Goal: Information Seeking & Learning: Learn about a topic

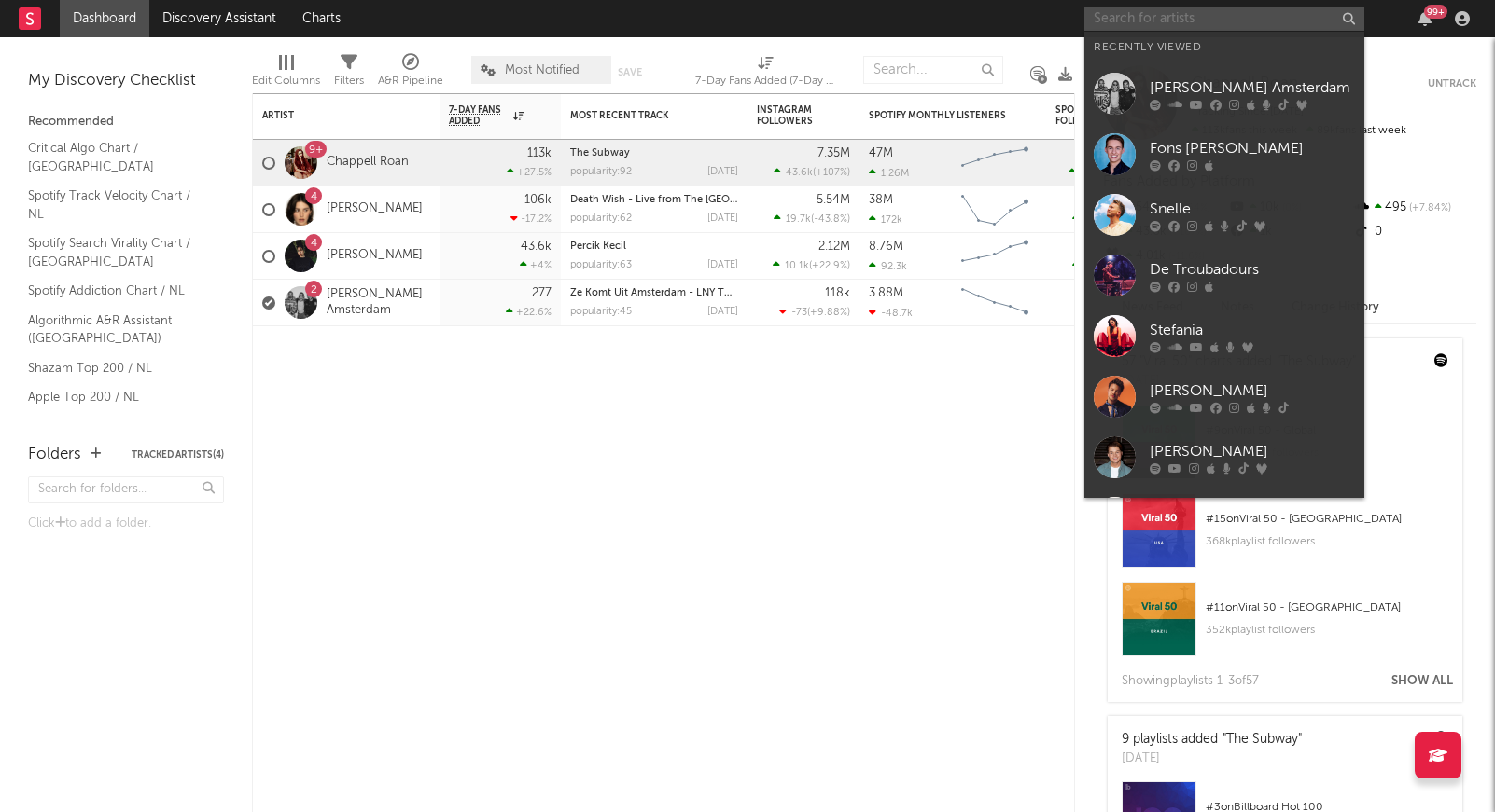
click at [1178, 27] on input "text" at bounding box center [1223, 18] width 280 height 23
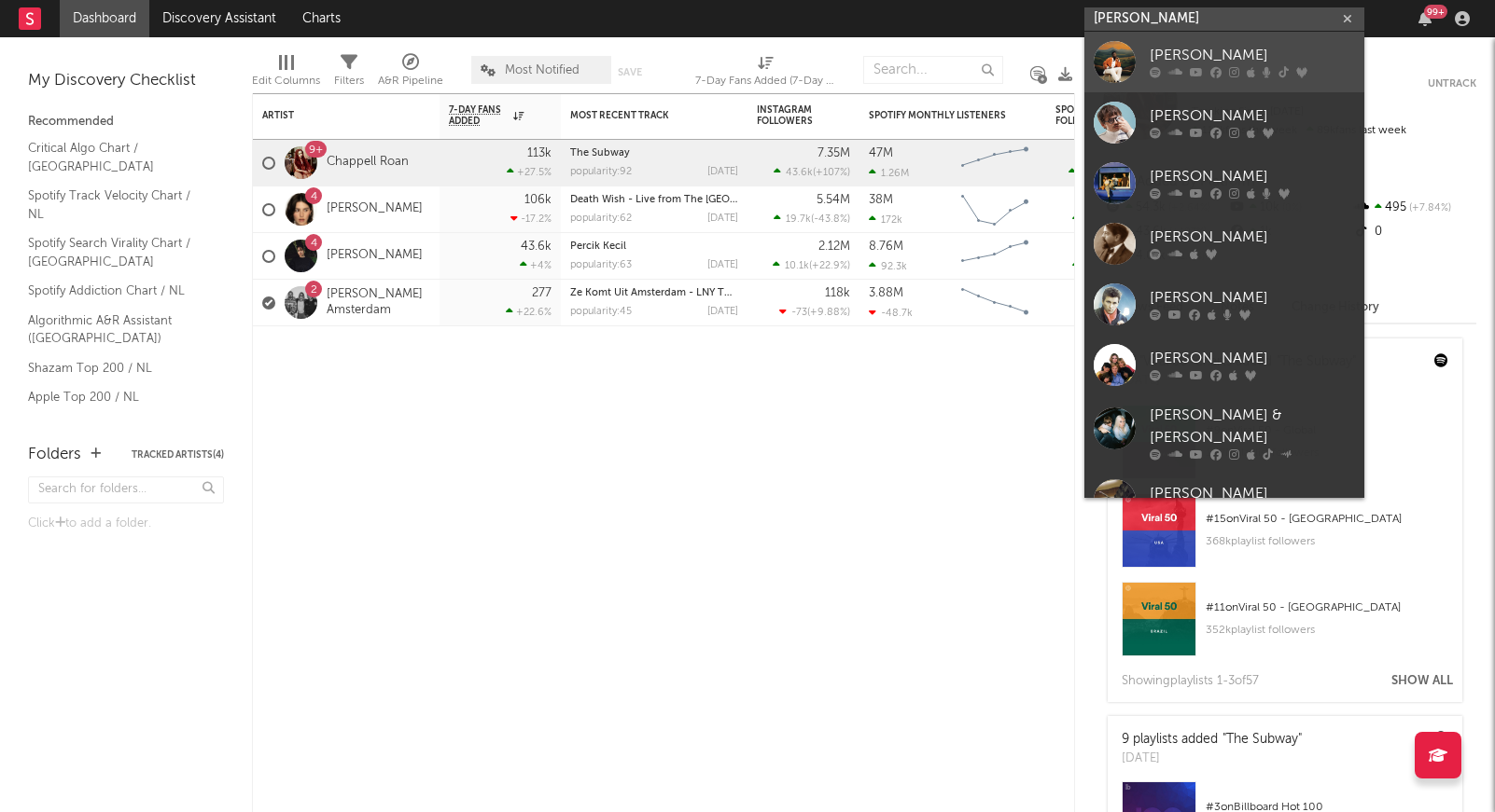
type input "[PERSON_NAME]"
click at [1213, 69] on icon at bounding box center [1215, 72] width 11 height 11
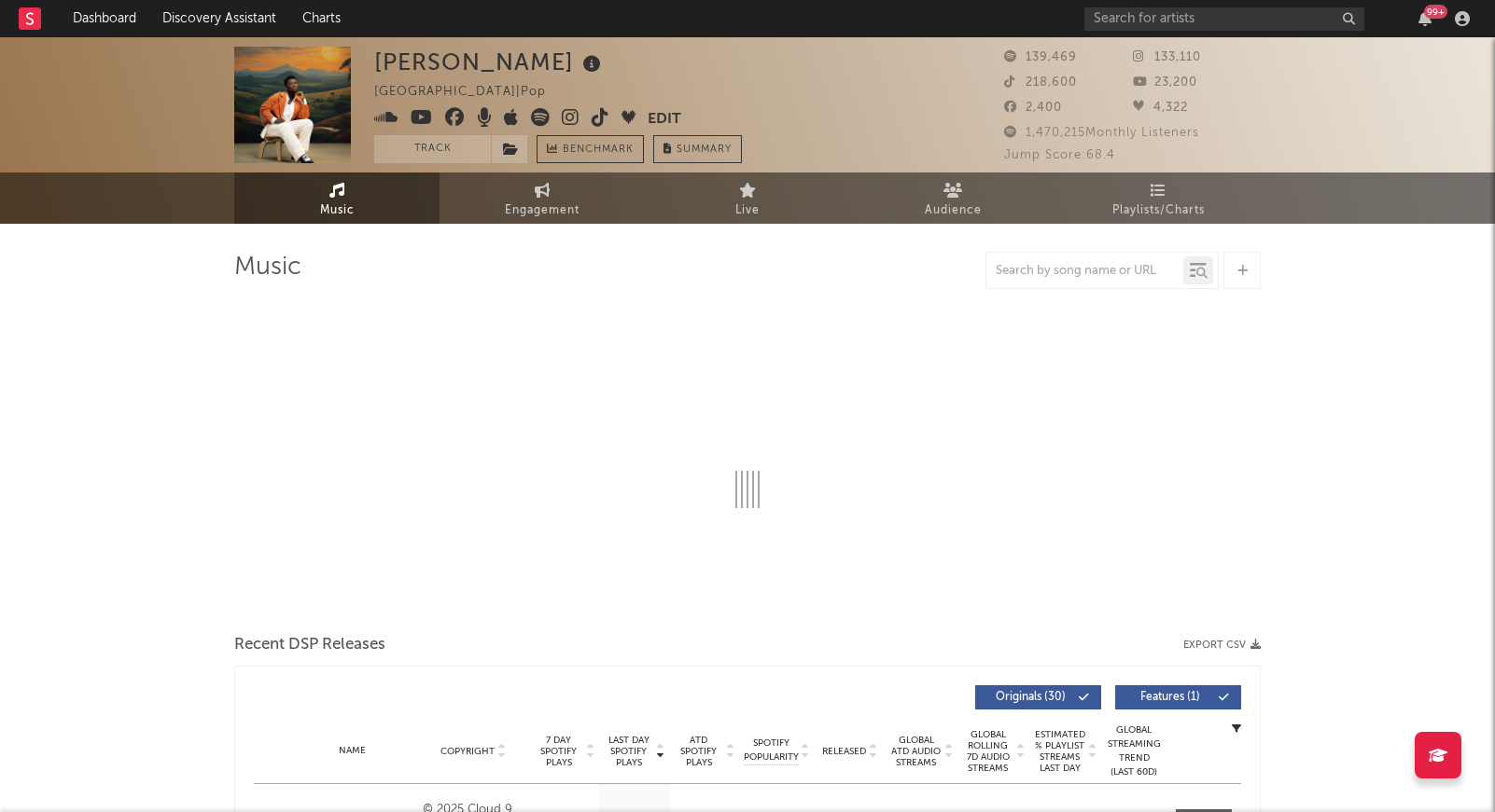
select select "6m"
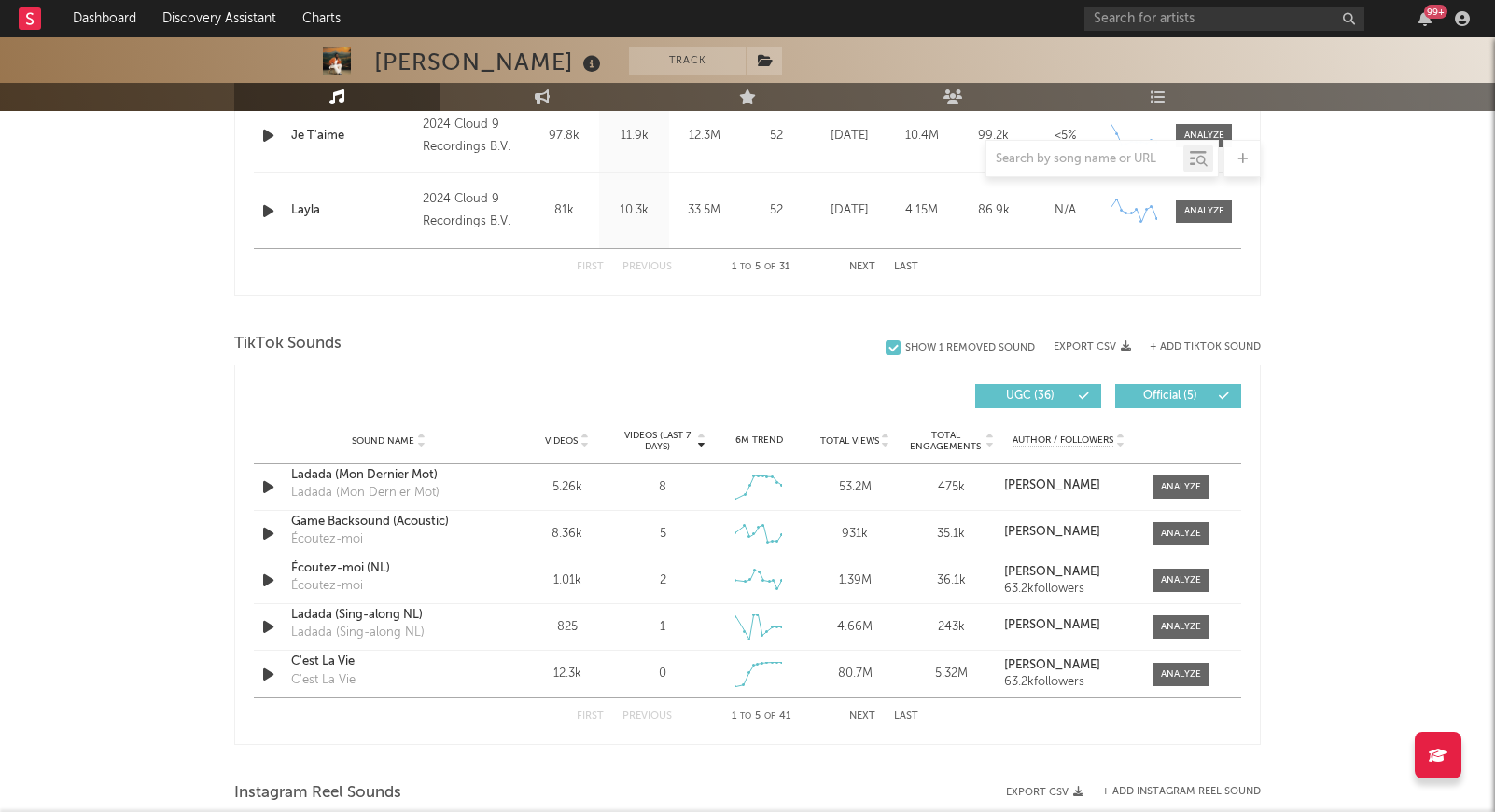
scroll to position [1110, 0]
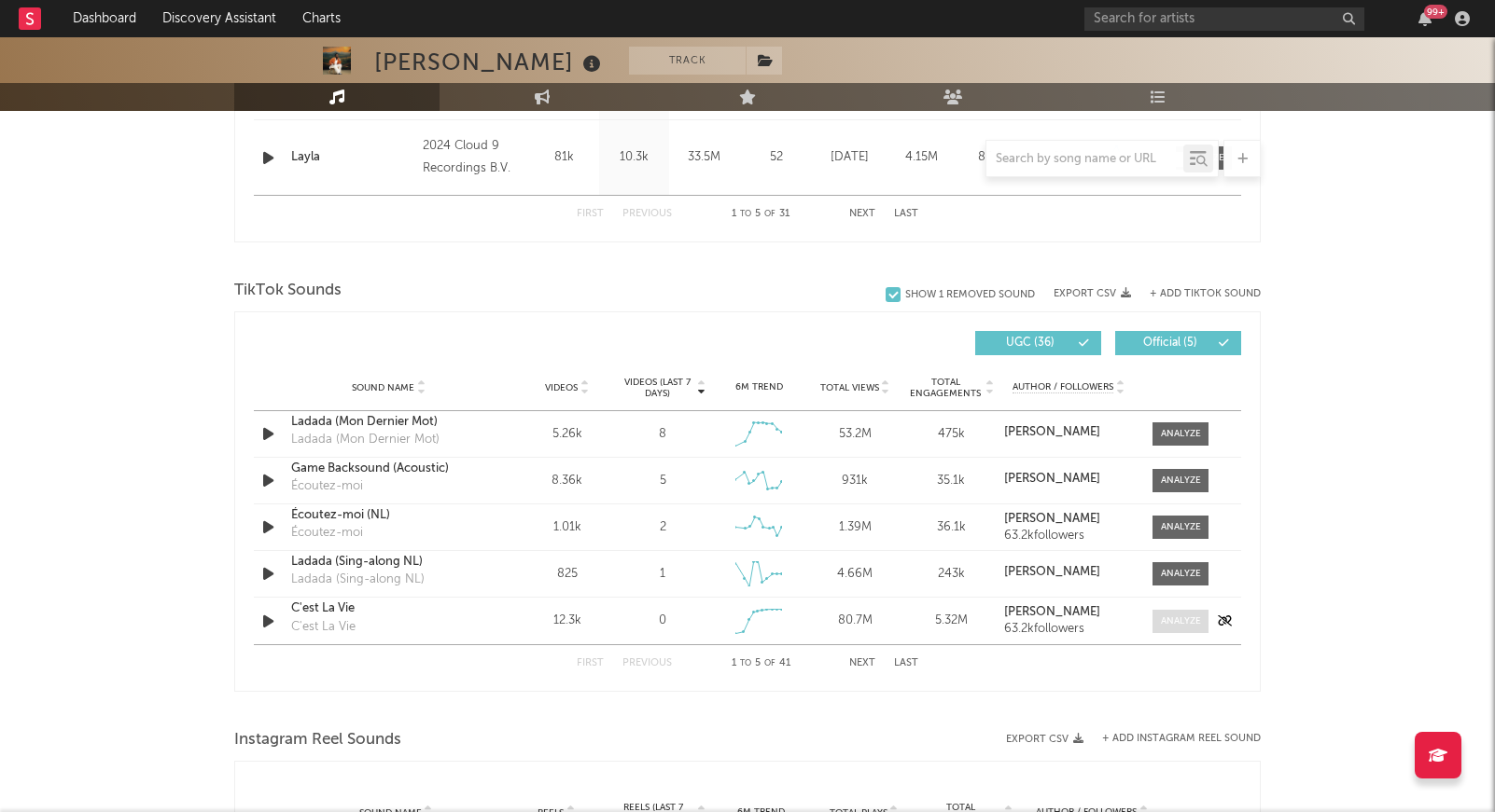
click at [1169, 627] on div at bounding box center [1180, 622] width 40 height 14
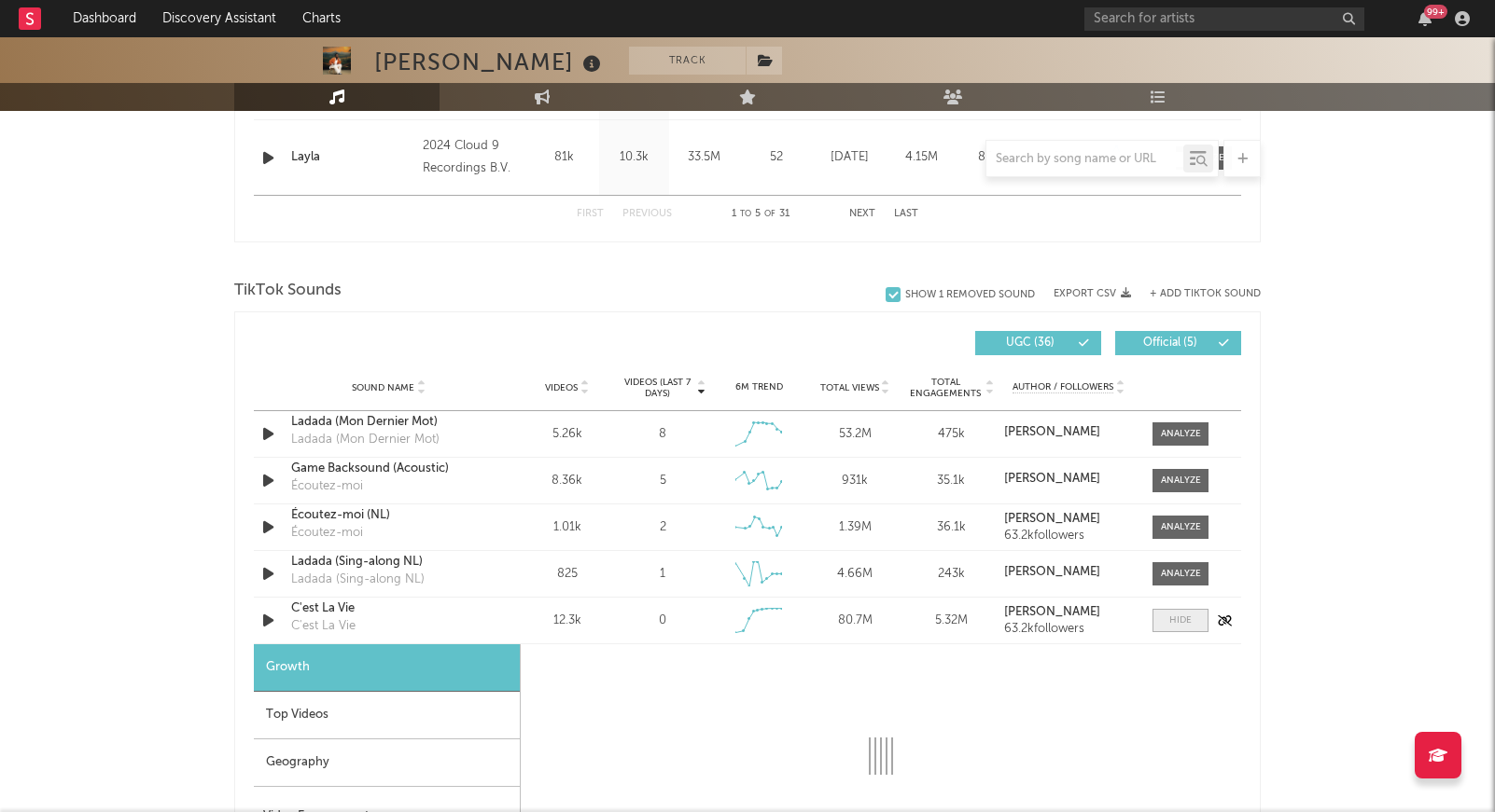
select select "6m"
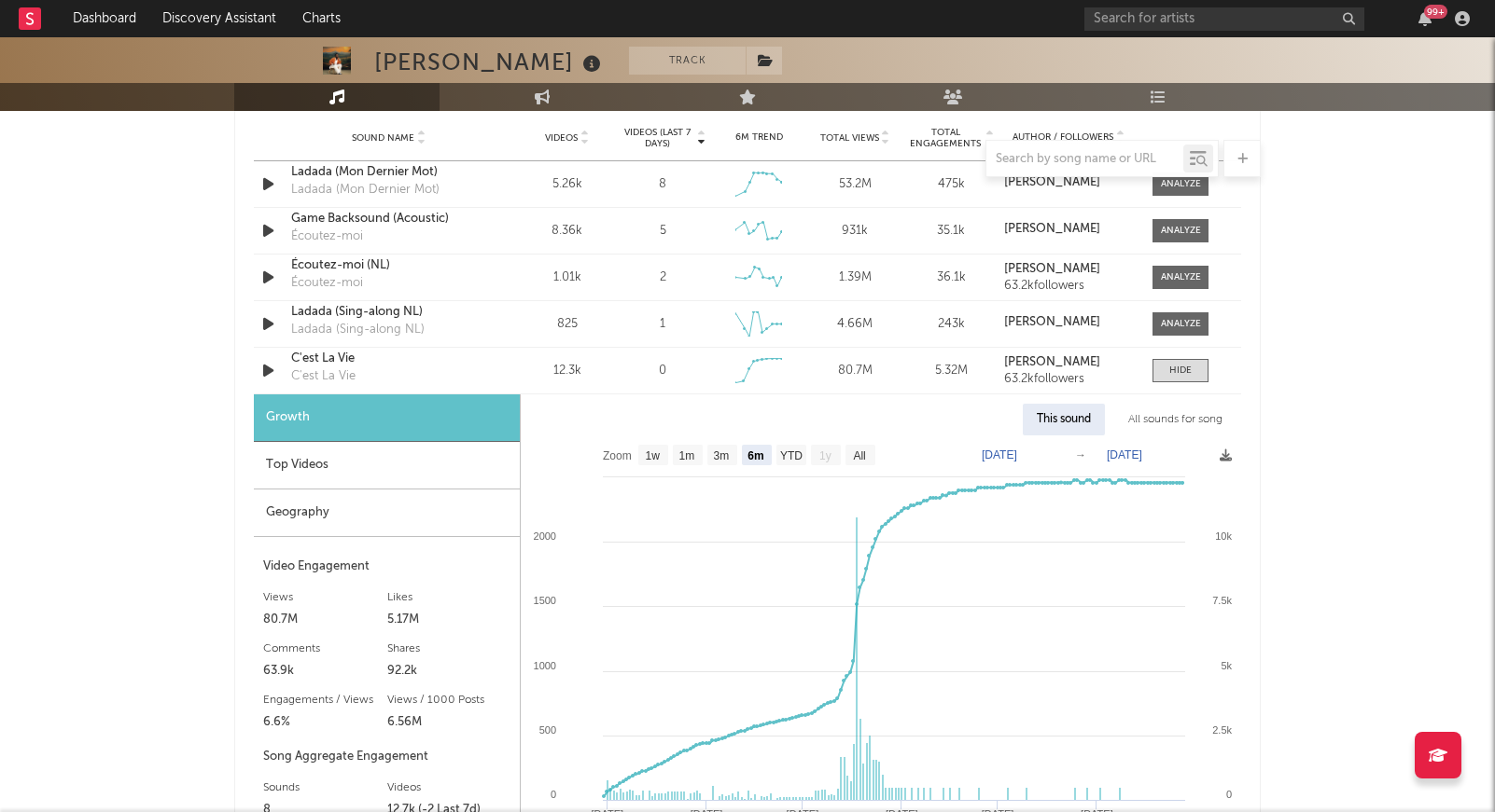
scroll to position [1501, 0]
